Goal: Find contact information

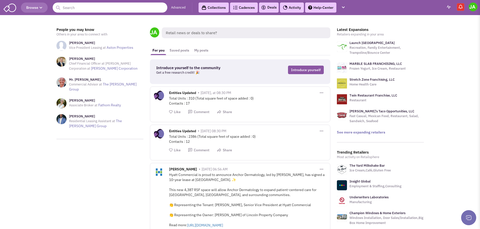
click at [102, 10] on input "text" at bounding box center [110, 8] width 115 height 10
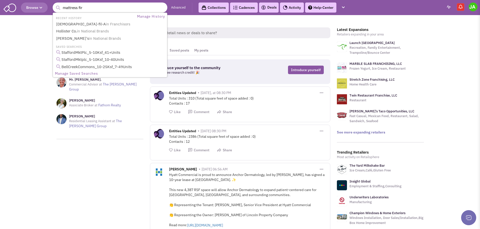
type input "mattress firm"
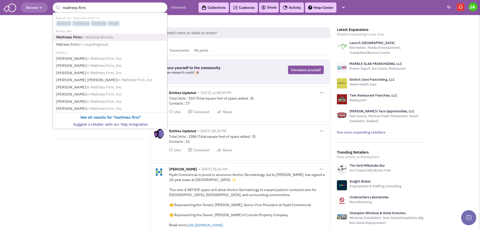
click at [103, 37] on span "in National Brands" at bounding box center [97, 37] width 32 height 5
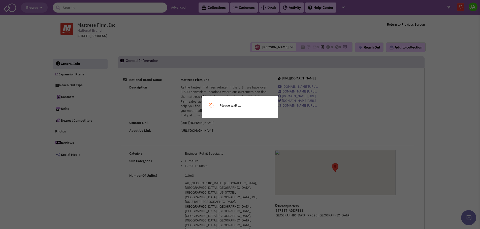
select select
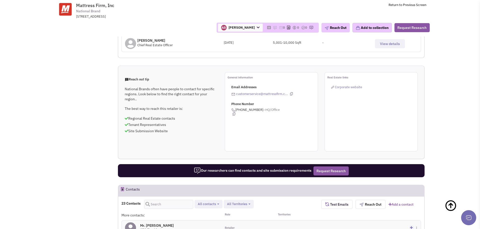
scroll to position [313, 0]
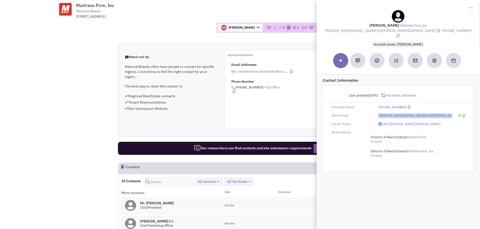
drag, startPoint x: 409, startPoint y: 111, endPoint x: 375, endPoint y: 111, distance: 33.7
click at [375, 114] on div "tim.wald@mfrm.com" at bounding box center [421, 116] width 93 height 5
copy link "tim.wald@mfrm.com"
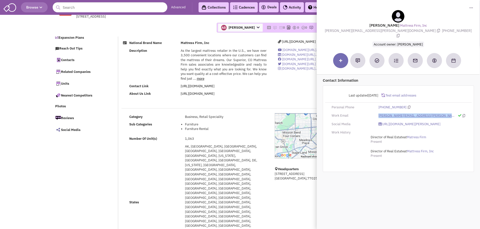
scroll to position [0, 0]
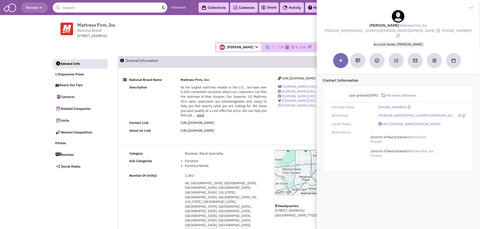
click at [91, 10] on input "text" at bounding box center [110, 8] width 115 height 10
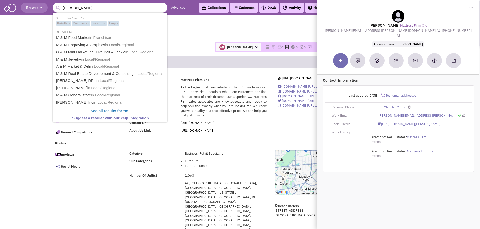
type input "maurices"
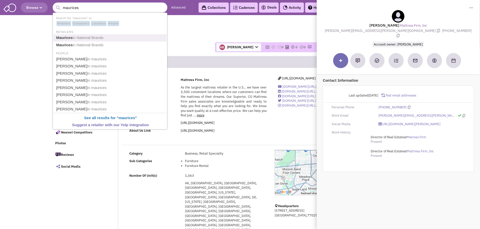
click at [97, 37] on span "in National Brands" at bounding box center [88, 38] width 31 height 4
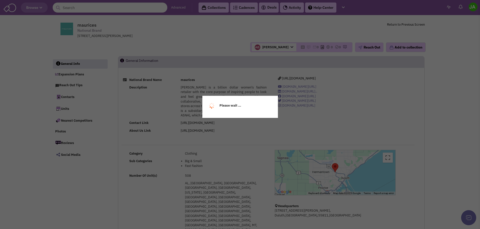
select select
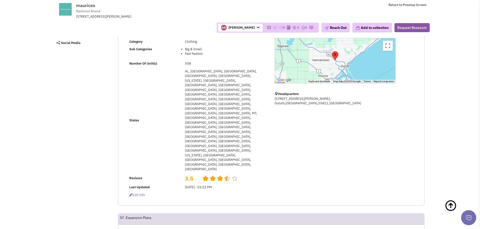
scroll to position [126, 0]
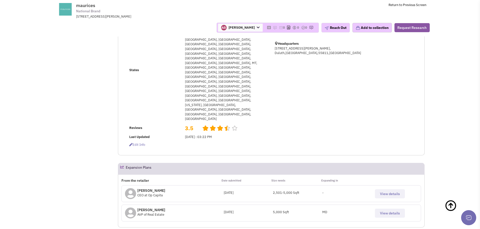
select select
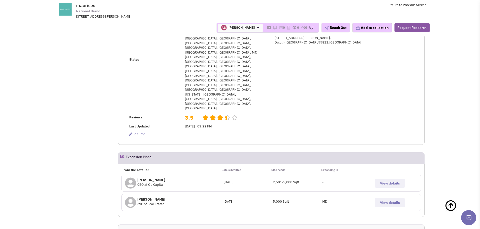
click at [394, 201] on span "View details" at bounding box center [390, 203] width 20 height 5
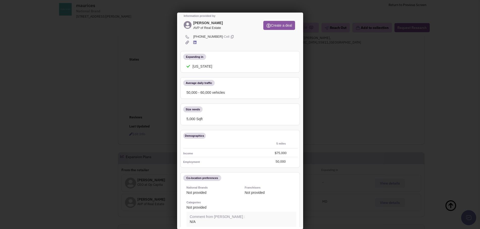
scroll to position [0, 0]
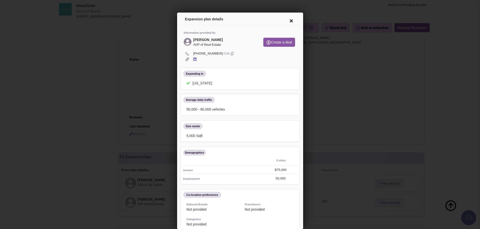
click at [287, 20] on icon at bounding box center [290, 20] width 11 height 12
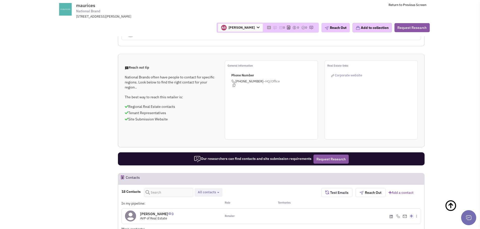
scroll to position [313, 0]
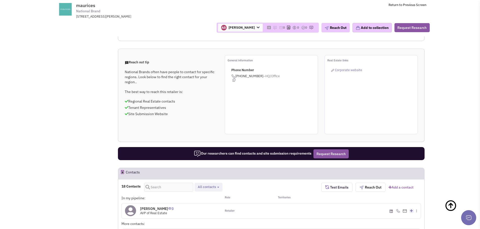
click at [152, 211] on span "AVP of Real Estate" at bounding box center [153, 213] width 27 height 4
click at [333, 204] on div "(218) 491-2567 - Cell" at bounding box center [371, 211] width 100 height 15
click at [168, 207] on h4 "Chris Thompson 3" at bounding box center [156, 209] width 33 height 5
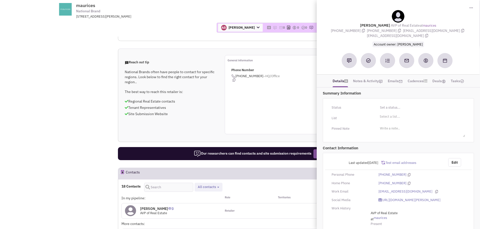
drag, startPoint x: 449, startPoint y: 31, endPoint x: 407, endPoint y: 31, distance: 42.0
click at [407, 31] on span "cthompson@maurices.com" at bounding box center [434, 30] width 62 height 5
click at [450, 18] on div at bounding box center [397, 16] width 151 height 13
drag, startPoint x: 449, startPoint y: 29, endPoint x: 405, endPoint y: 32, distance: 43.9
click at [405, 32] on div "Chris Thompson AVP of Real Estate at maurices (218) 491-2567 (410) 949-6345 cth…" at bounding box center [398, 28] width 158 height 37
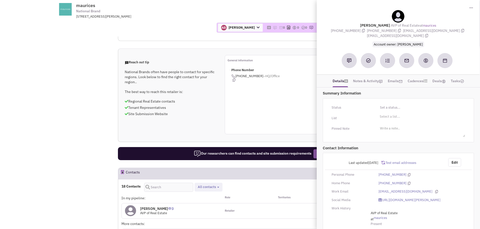
copy div "cthompson@maurices.com"
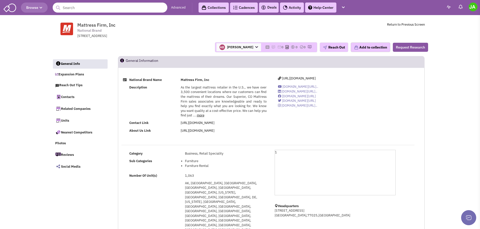
select select
click at [89, 8] on input "text" at bounding box center [110, 8] width 115 height 10
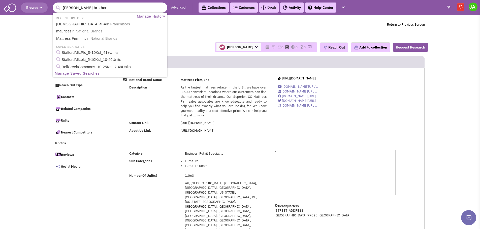
type input "brooks brothers"
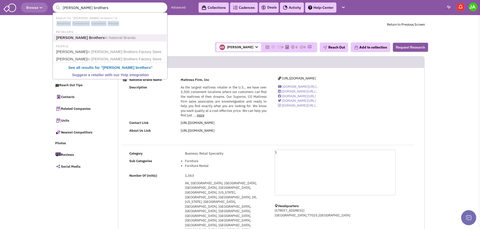
click at [76, 38] on b "[PERSON_NAME] Brothers" at bounding box center [80, 38] width 49 height 4
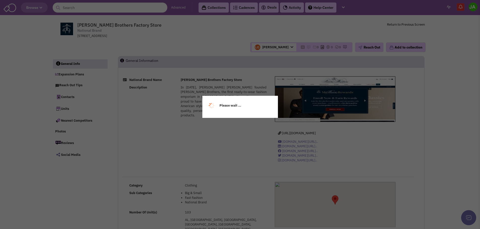
select select
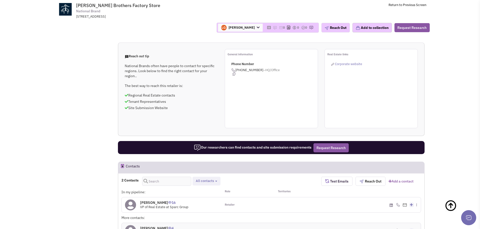
scroll to position [327, 0]
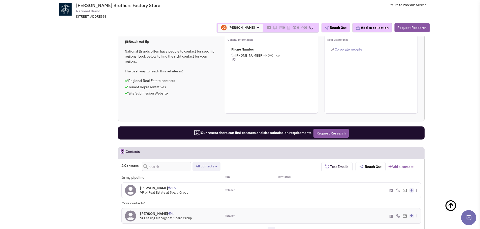
click at [157, 186] on h4 "Eric Stevenson 16" at bounding box center [164, 188] width 48 height 5
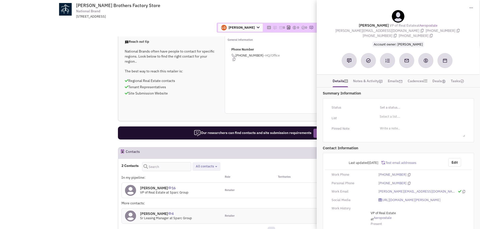
drag, startPoint x: 372, startPoint y: 31, endPoint x: 322, endPoint y: 32, distance: 50.1
click at [322, 32] on div "Eric Stevenson VP of Real Estate at Aeropostale estevenson@sparcgroup.com (973)…" at bounding box center [398, 28] width 158 height 37
copy span "estevenson@sparcgroup.com"
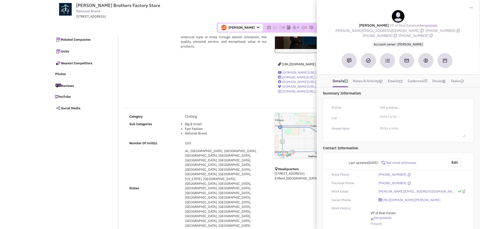
scroll to position [0, 0]
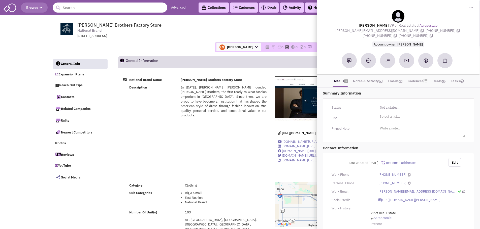
click at [91, 8] on input "text" at bounding box center [110, 8] width 115 height 10
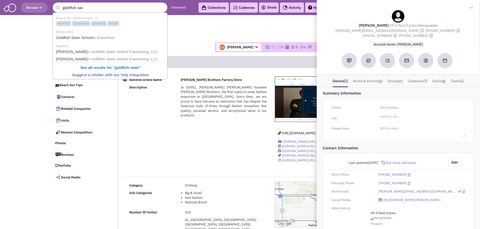
type input "goldfish swim"
click at [107, 39] on span "in Franchisor" at bounding box center [105, 38] width 22 height 4
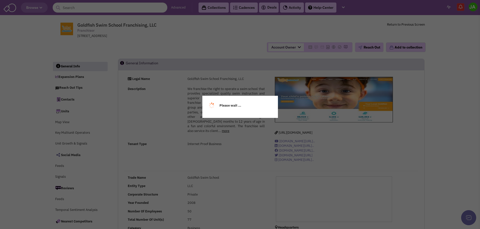
select select
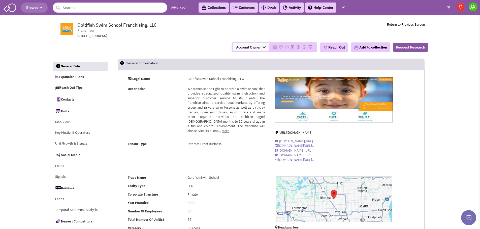
select select
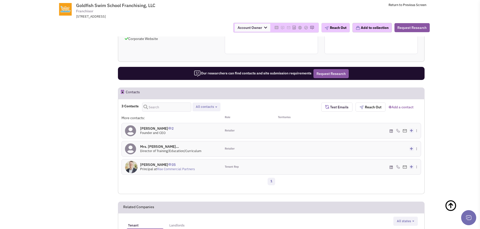
scroll to position [389, 0]
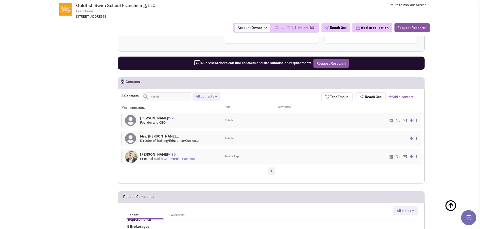
click at [163, 137] on h4 "Mrs. [PERSON_NAME]... 0" at bounding box center [170, 136] width 61 height 5
